Goal: Transaction & Acquisition: Purchase product/service

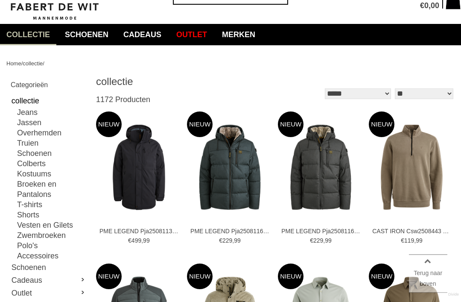
scroll to position [48, 0]
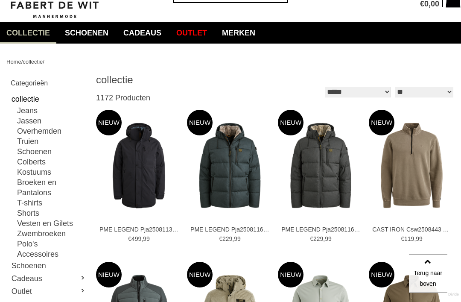
click at [31, 141] on link "Truien" at bounding box center [52, 141] width 70 height 10
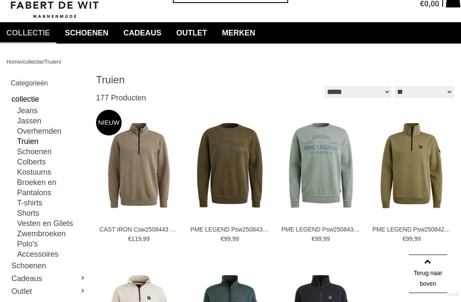
type input "**"
type input "***"
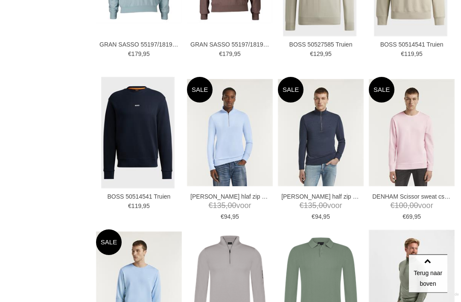
scroll to position [841, 0]
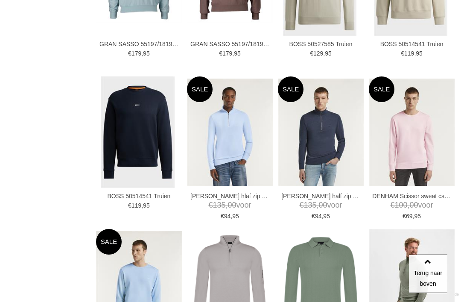
click at [0, 0] on img at bounding box center [0, 0] width 0 height 0
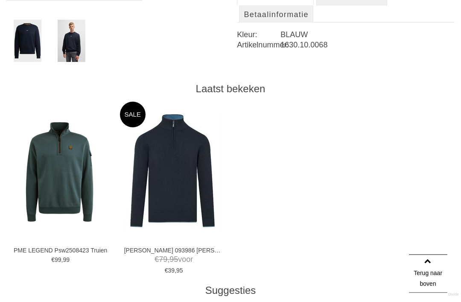
scroll to position [348, 0]
click at [0, 0] on img at bounding box center [0, 0] width 0 height 0
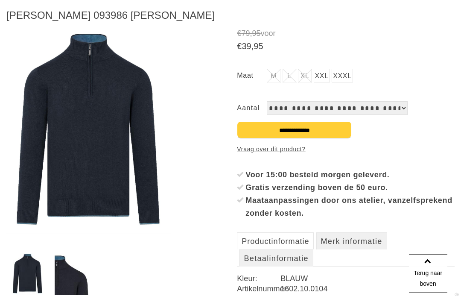
scroll to position [115, 0]
click at [71, 280] on img at bounding box center [72, 273] width 34 height 42
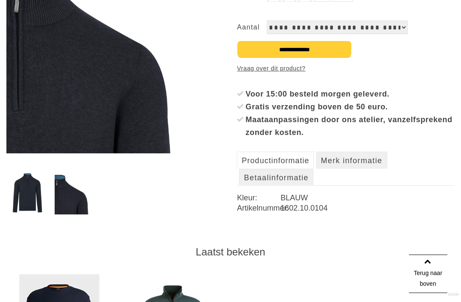
scroll to position [196, 0]
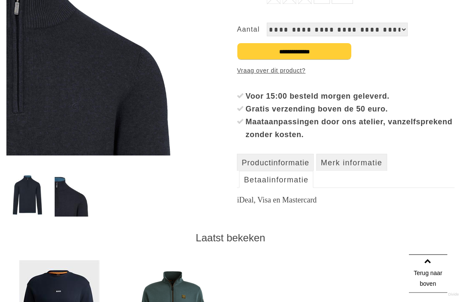
click at [327, 170] on link "Merk informatie" at bounding box center [351, 162] width 71 height 17
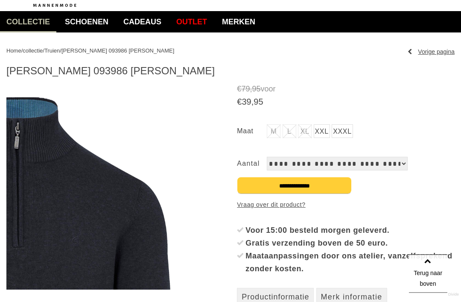
scroll to position [0, 0]
